Goal: Contribute content: Add original content to the website for others to see

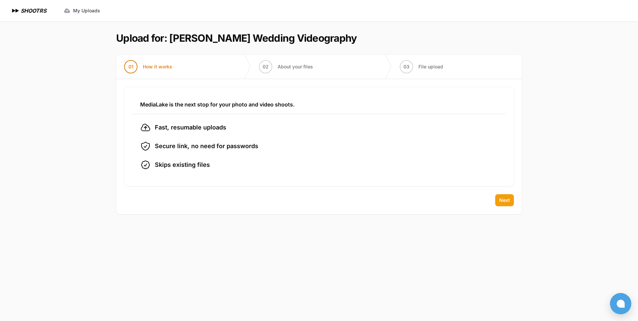
click at [502, 198] on span "Next" at bounding box center [504, 200] width 11 height 7
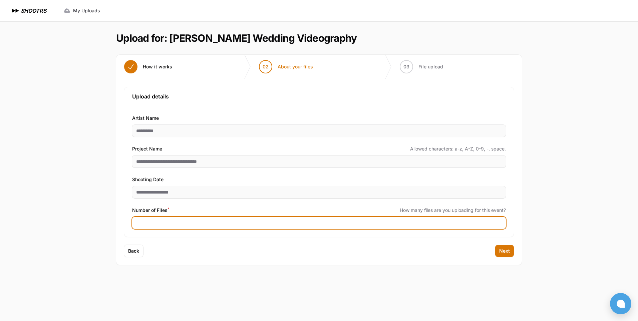
click at [169, 220] on input "Number of Files *" at bounding box center [319, 223] width 374 height 12
click at [182, 225] on input "Number of Files *" at bounding box center [319, 223] width 374 height 12
type input "***"
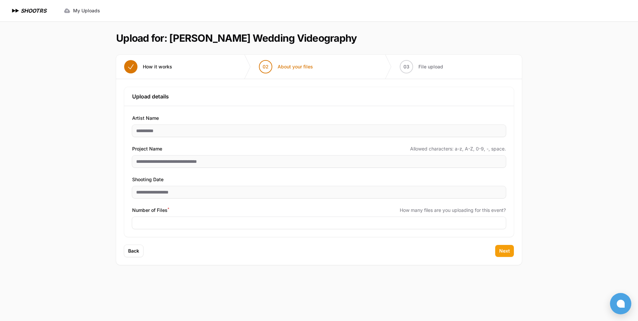
click at [507, 253] on span "Next" at bounding box center [504, 251] width 11 height 7
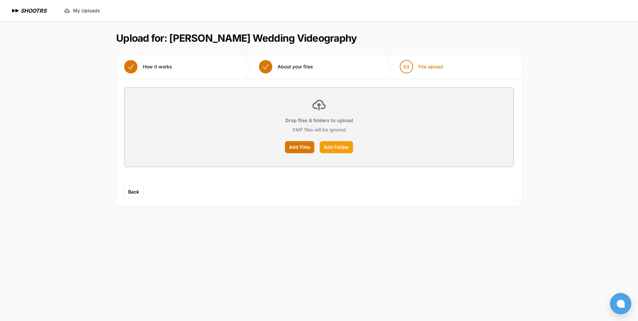
click at [347, 153] on label "Add Folder" at bounding box center [336, 147] width 33 height 12
click at [0, 0] on input "Add Folder" at bounding box center [0, 0] width 0 height 0
